Goal: Book appointment/travel/reservation

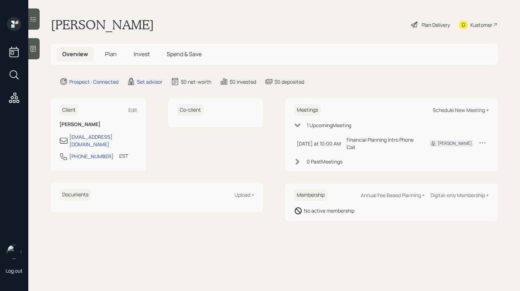
click at [454, 111] on div "Schedule New Meeting +" at bounding box center [461, 110] width 56 height 7
select select "round-[PERSON_NAME]"
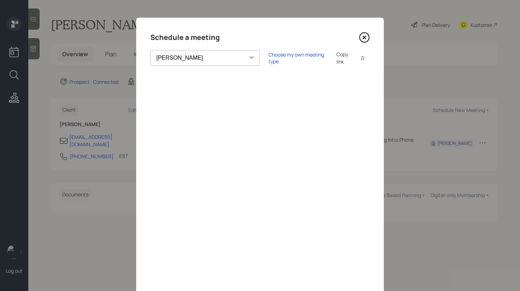
scroll to position [7, 0]
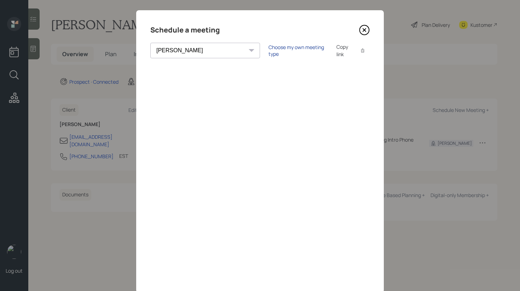
click at [269, 50] on div "Choose my own meeting type" at bounding box center [298, 50] width 59 height 13
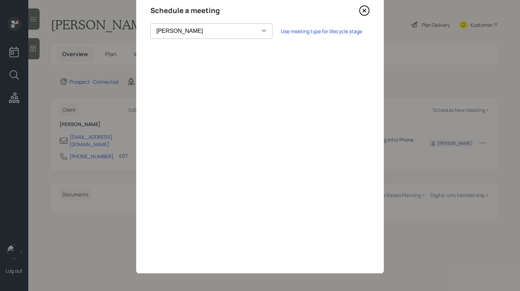
click at [365, 11] on icon at bounding box center [364, 10] width 3 height 3
